Goal: Navigation & Orientation: Find specific page/section

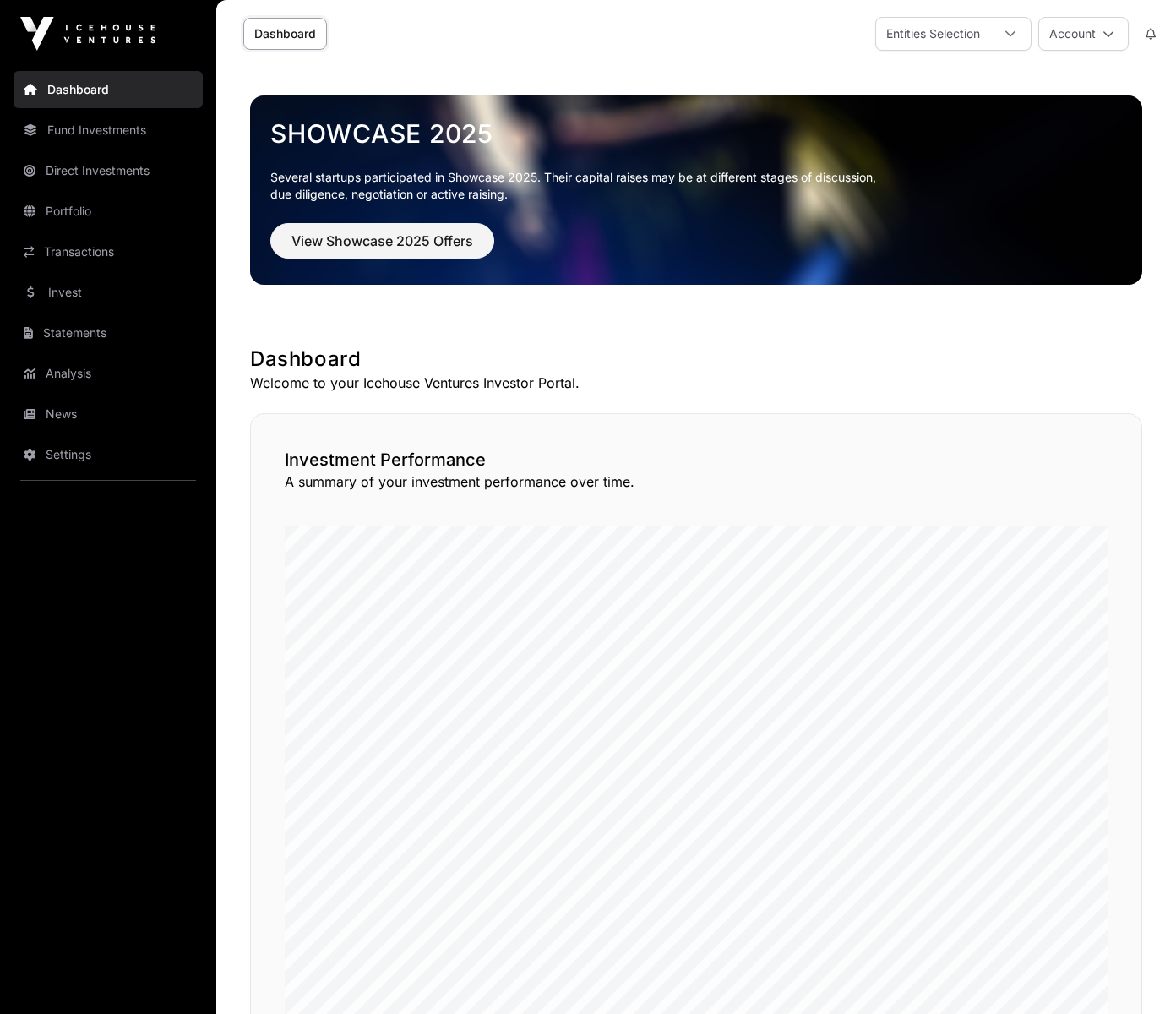
click at [86, 257] on link "Transactions" at bounding box center [108, 252] width 189 height 37
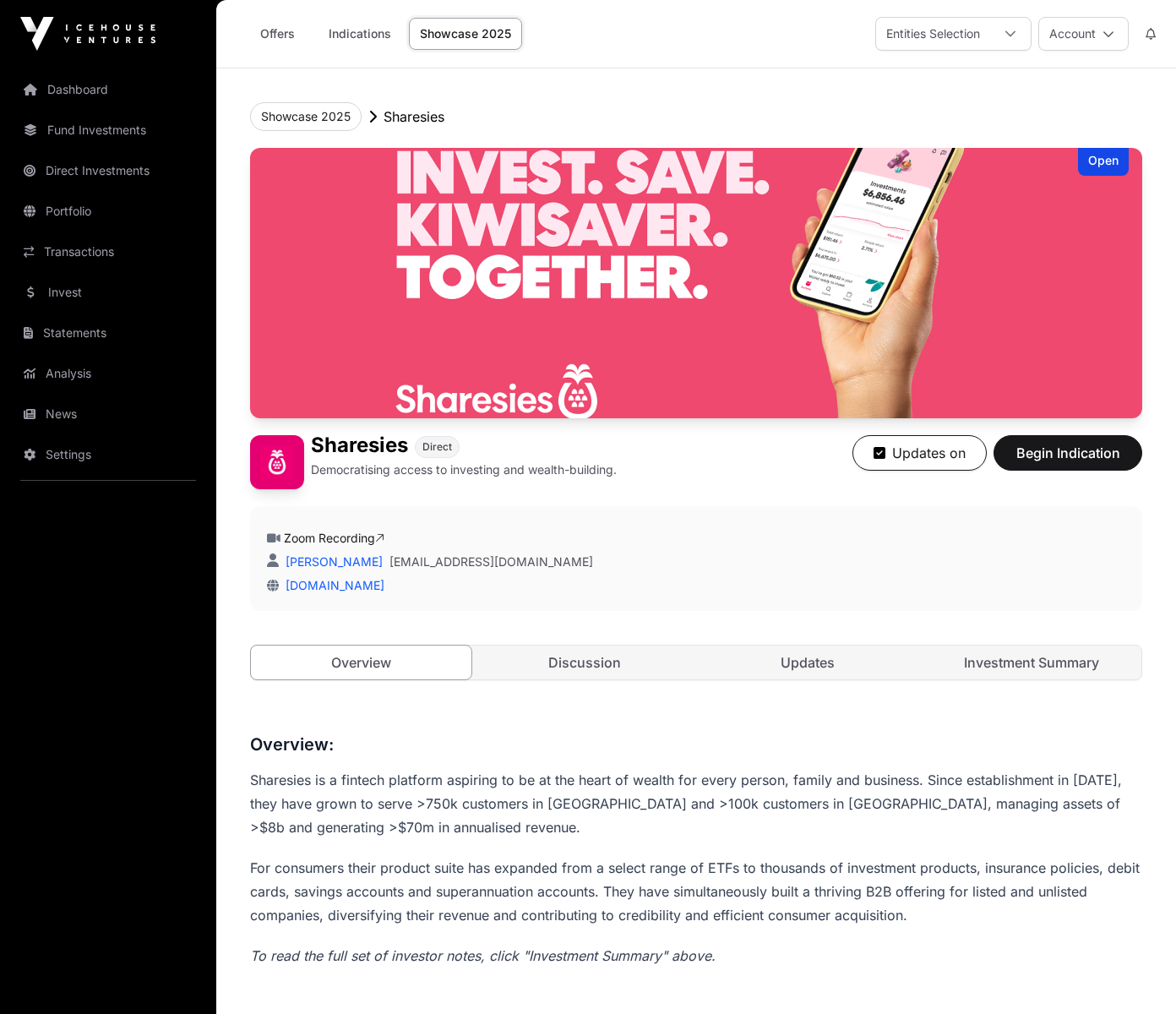
click at [1028, 653] on link "Investment Summary" at bounding box center [1032, 662] width 220 height 33
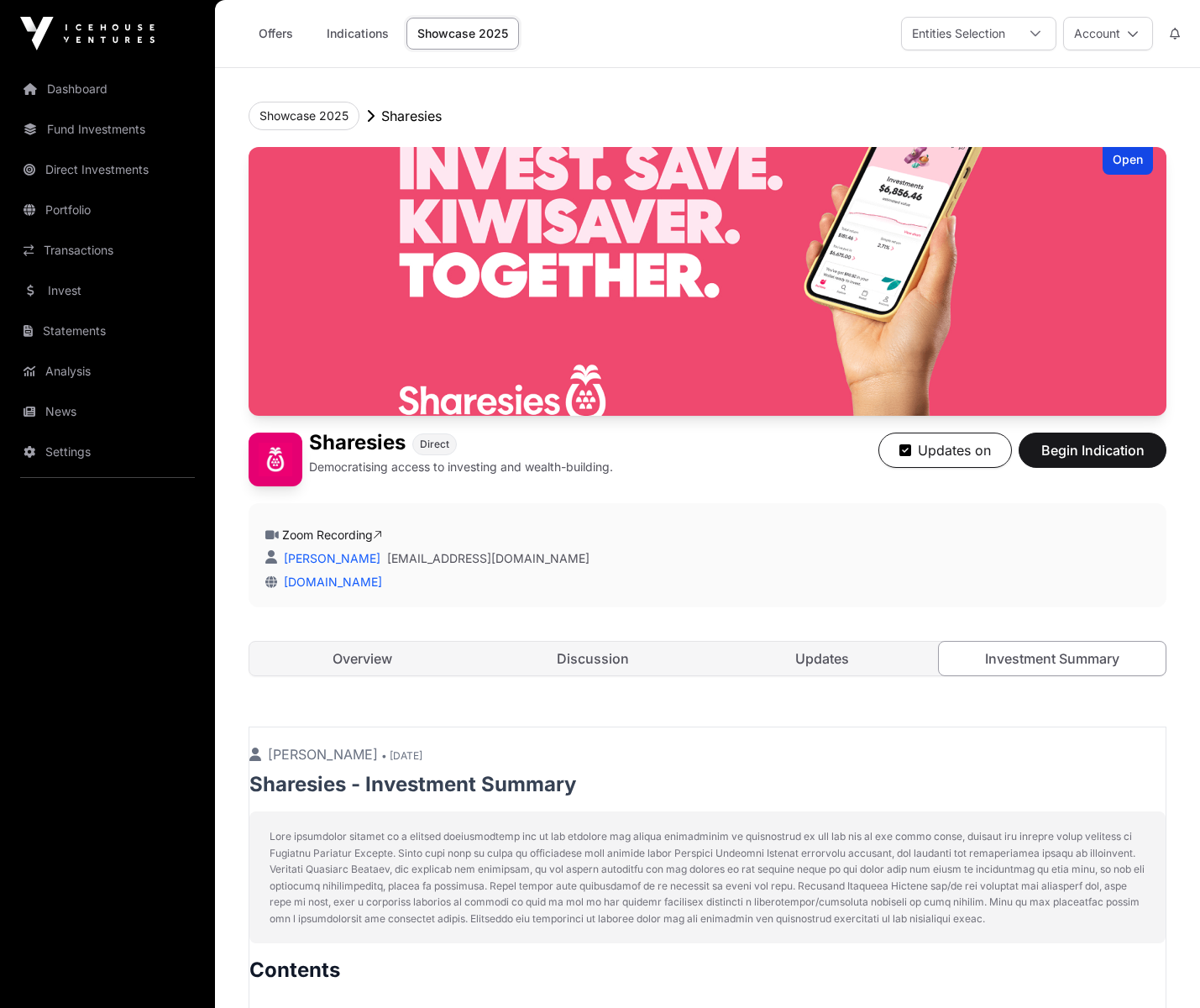
click at [106, 97] on link "Dashboard" at bounding box center [107, 89] width 188 height 37
